Goal: Contribute content

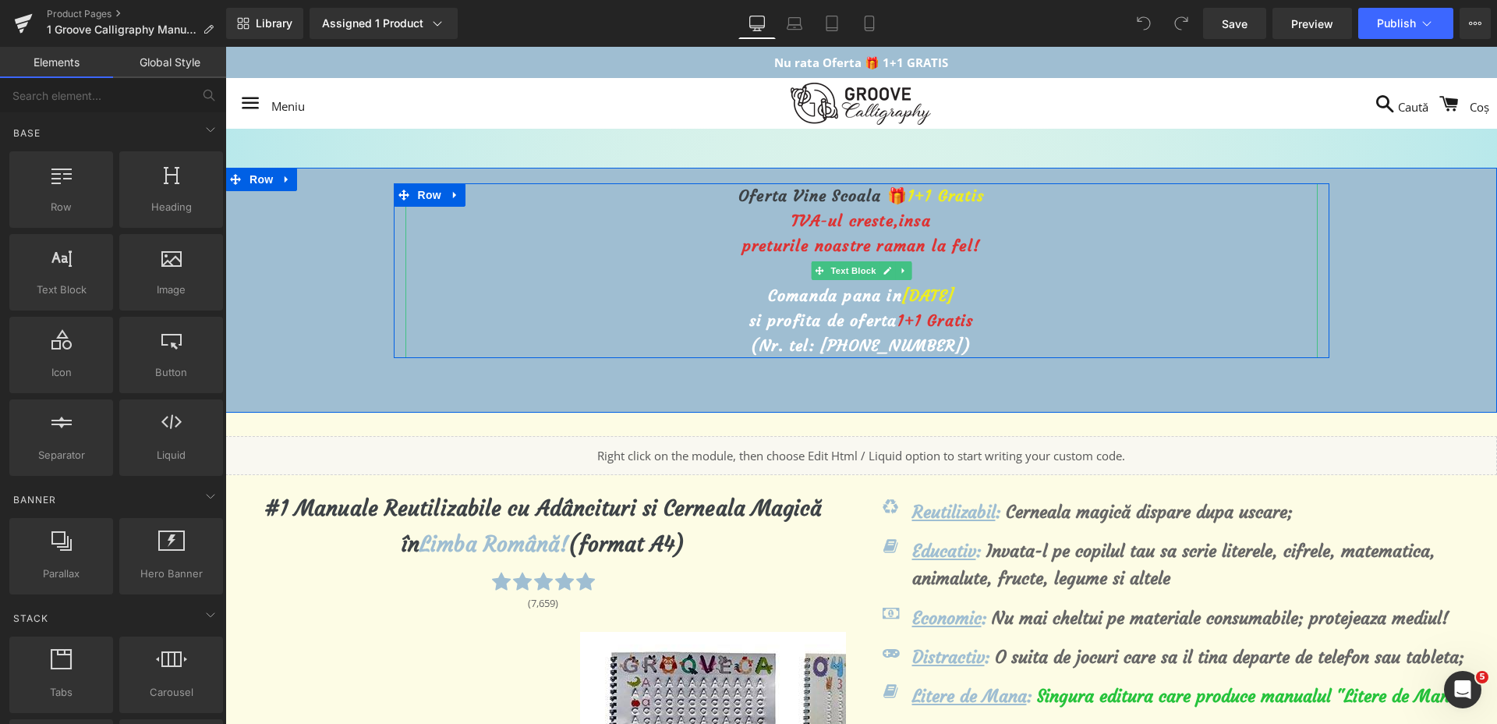
click at [902, 287] on span "[DATE]" at bounding box center [928, 294] width 52 height 19
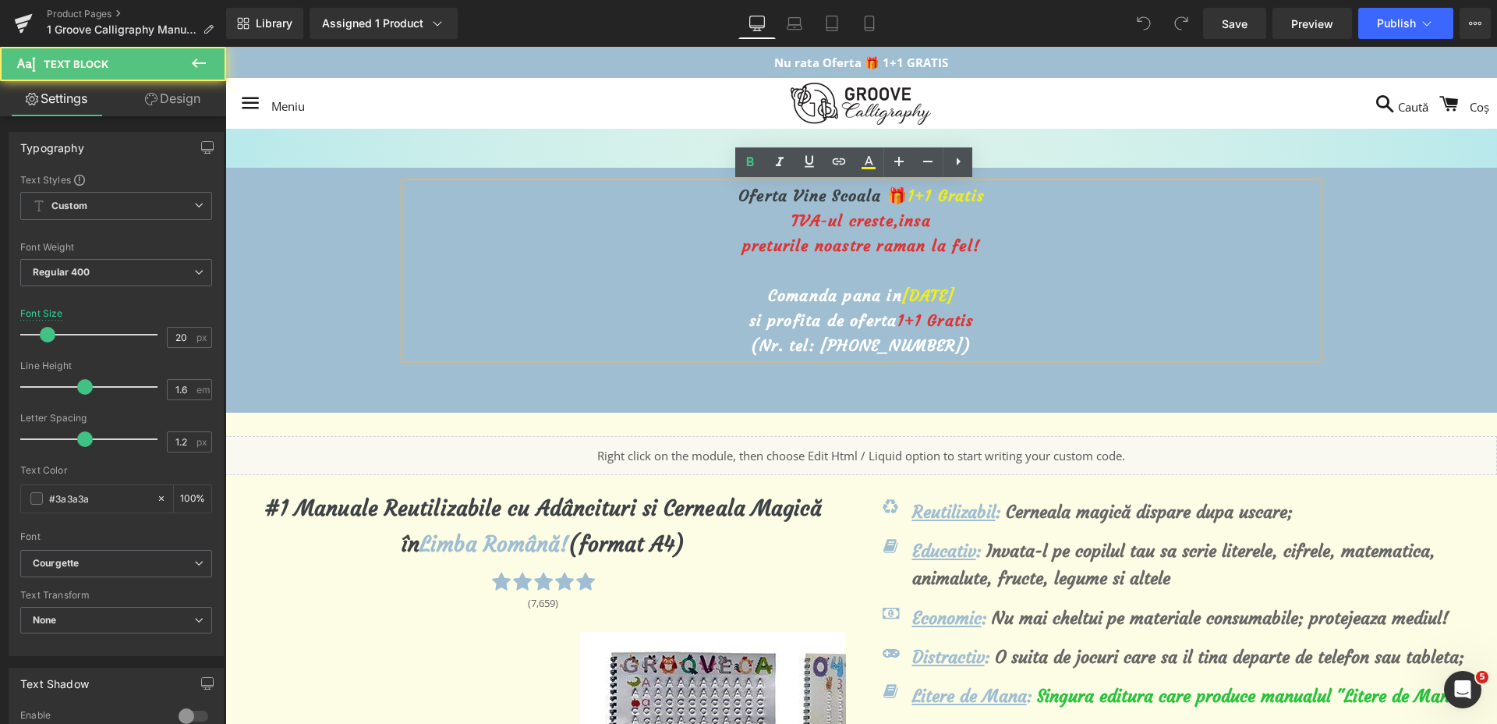
click at [902, 289] on span "[DATE]" at bounding box center [928, 294] width 52 height 19
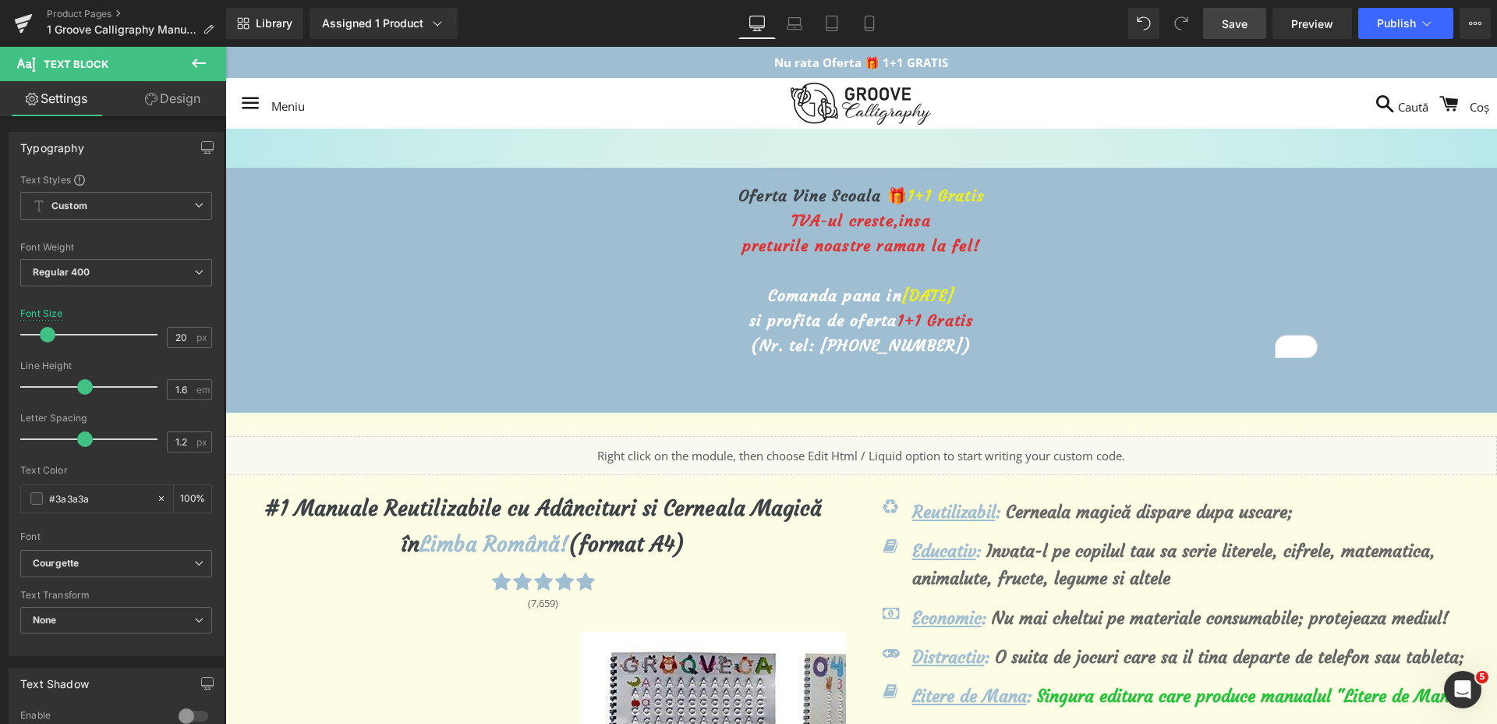
click at [1230, 23] on span "Save" at bounding box center [1235, 24] width 26 height 16
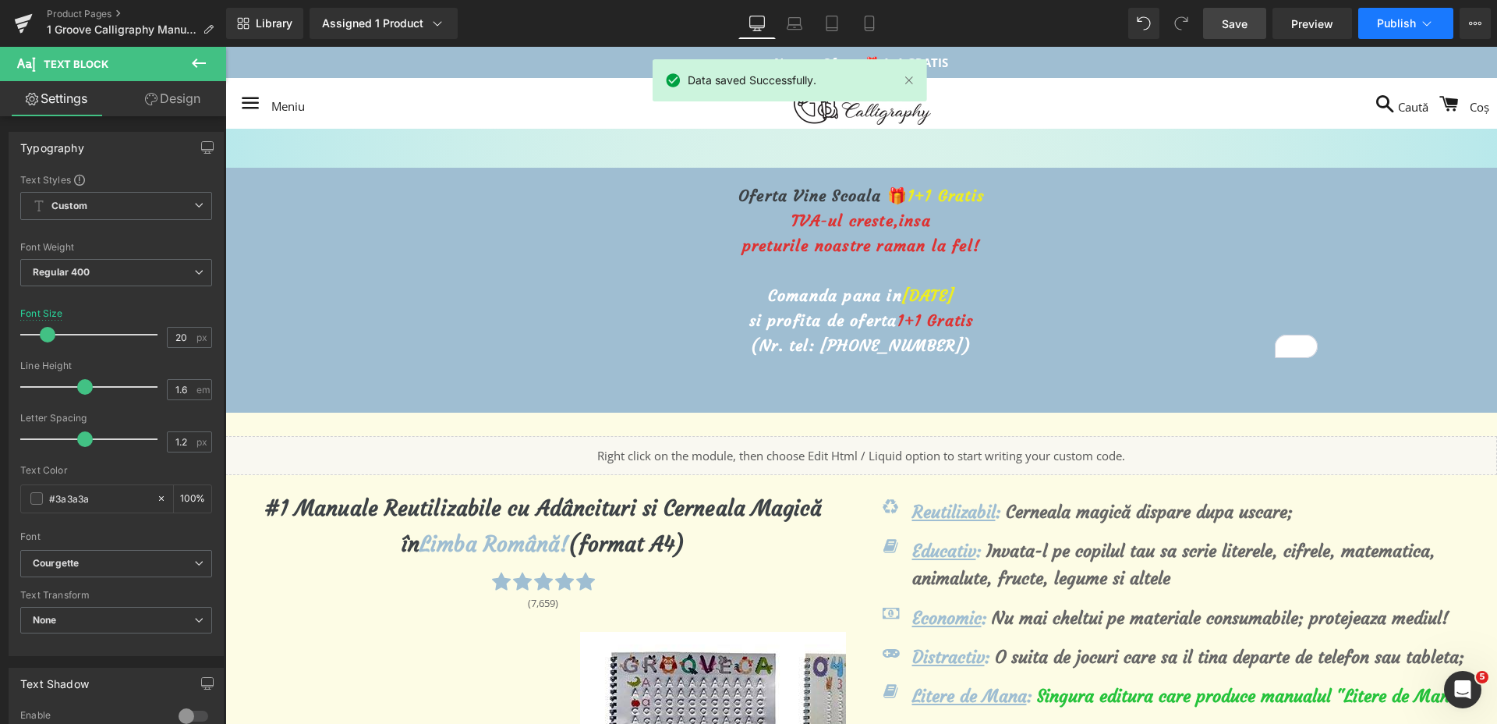
click at [1370, 27] on button "Publish" at bounding box center [1406, 23] width 95 height 31
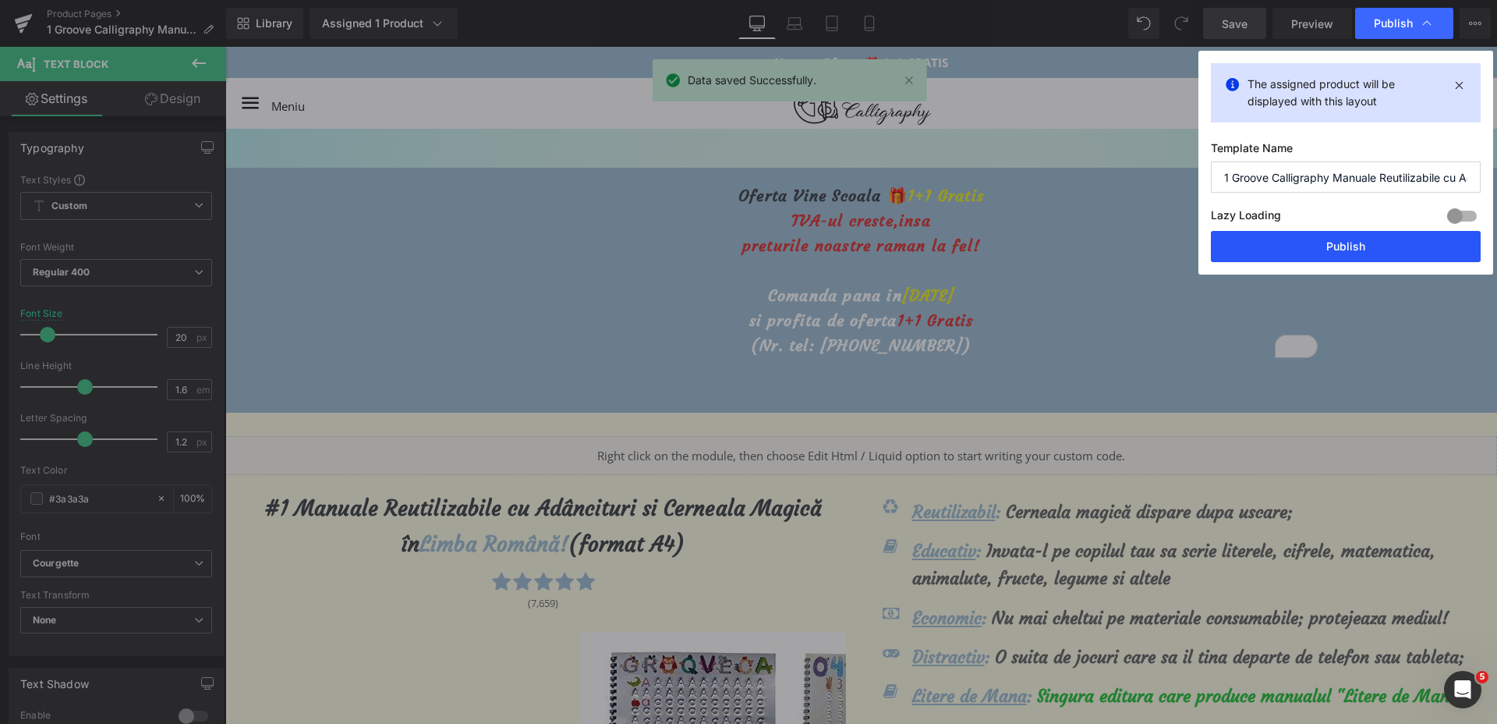
click at [1338, 256] on button "Publish" at bounding box center [1346, 246] width 270 height 31
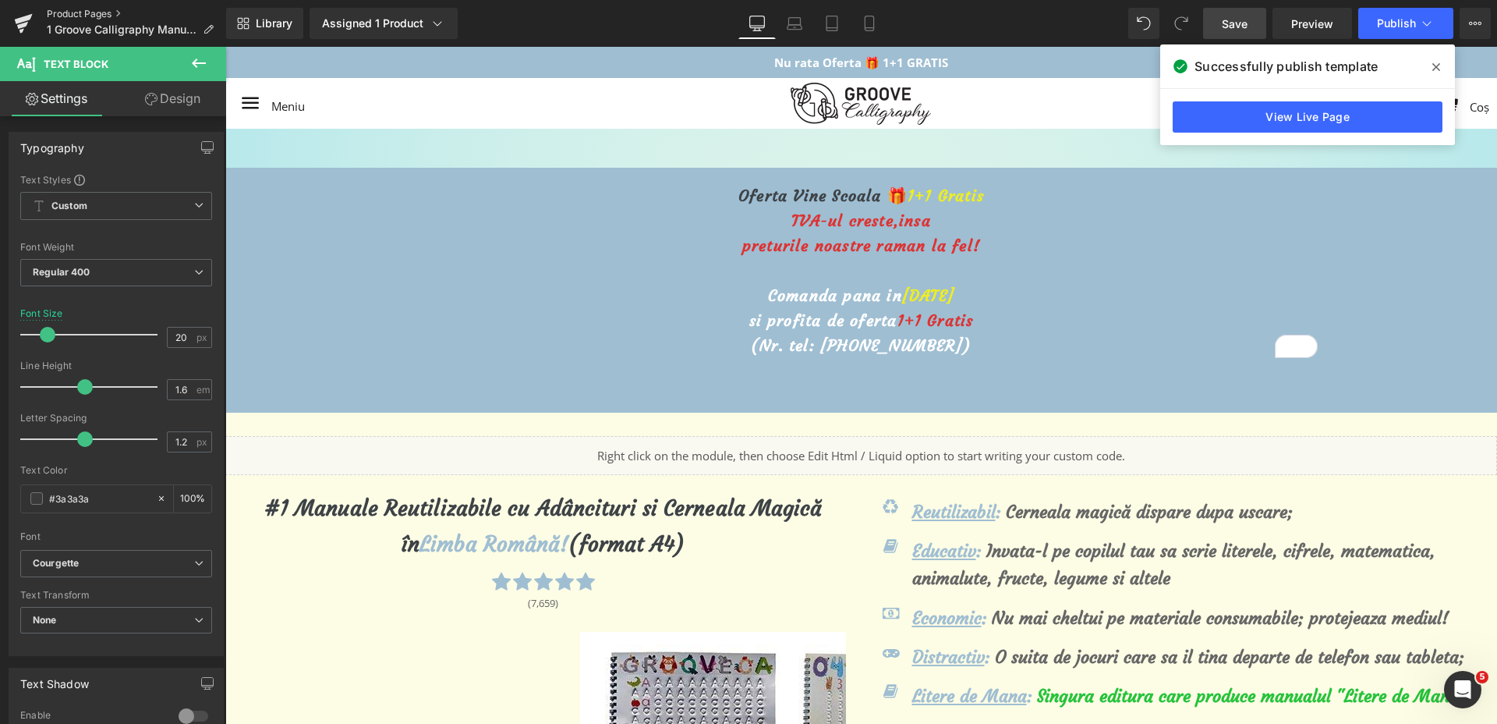
click at [73, 12] on link "Product Pages" at bounding box center [136, 14] width 179 height 12
